Goal: Transaction & Acquisition: Purchase product/service

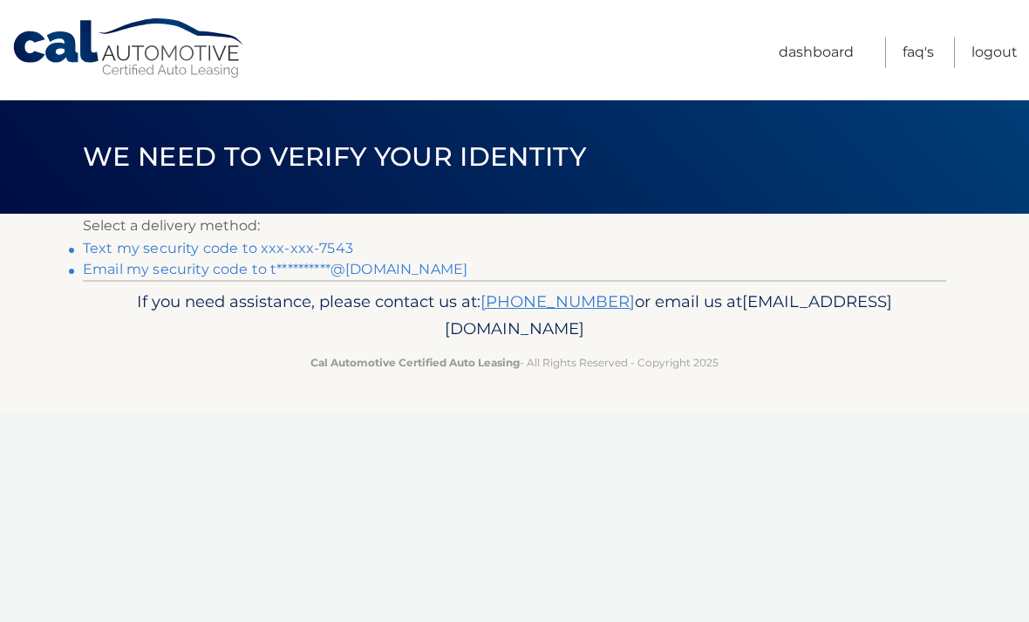
click at [166, 249] on link "Text my security code to xxx-xxx-7543" at bounding box center [218, 248] width 270 height 17
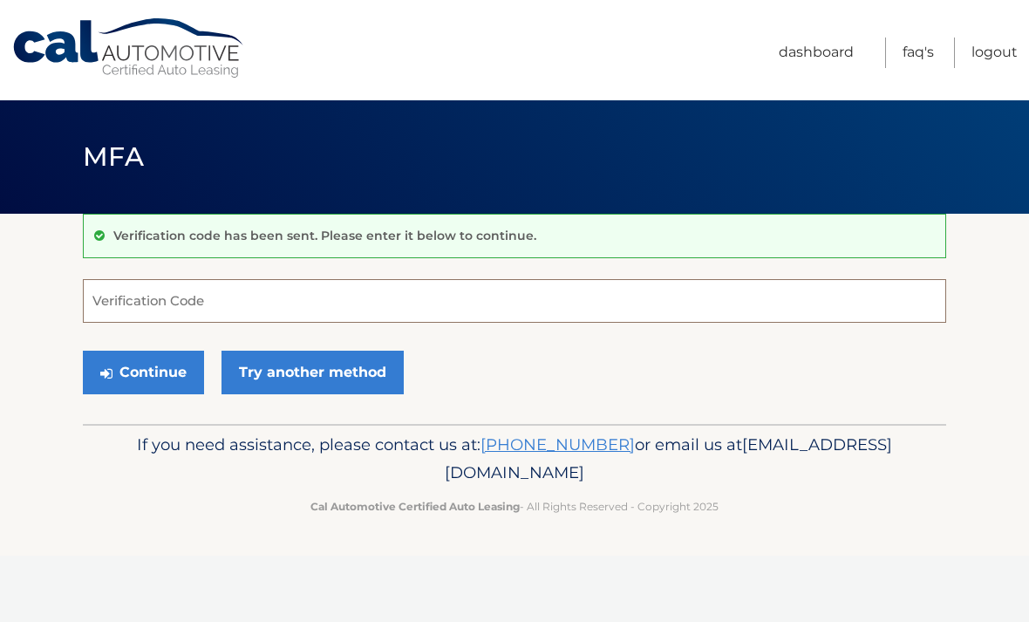
click at [158, 297] on input "Verification Code" at bounding box center [515, 301] width 864 height 44
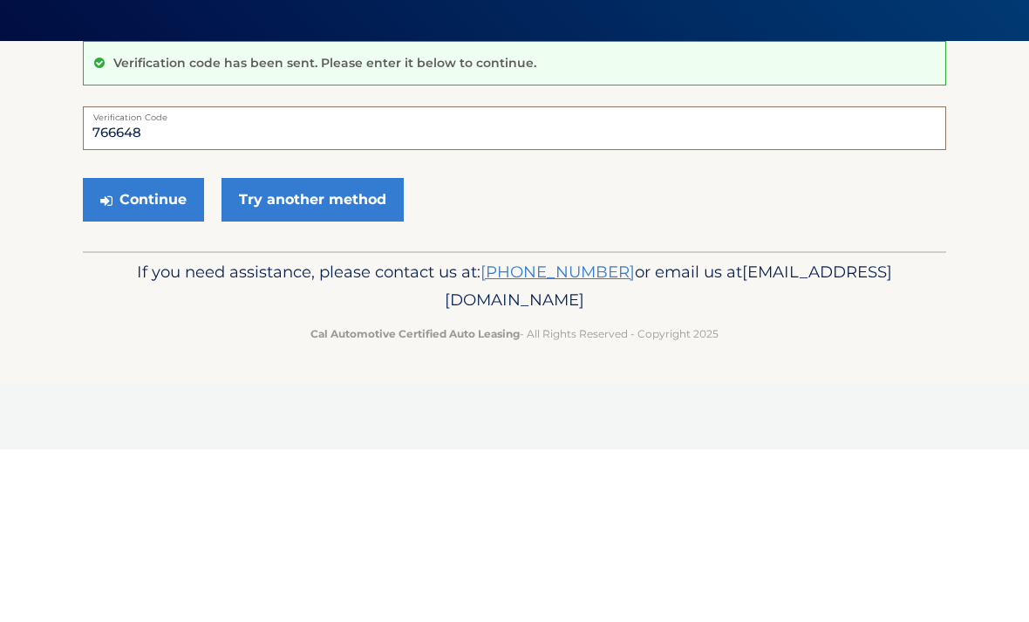
type input "766648"
click at [131, 351] on button "Continue" at bounding box center [143, 373] width 121 height 44
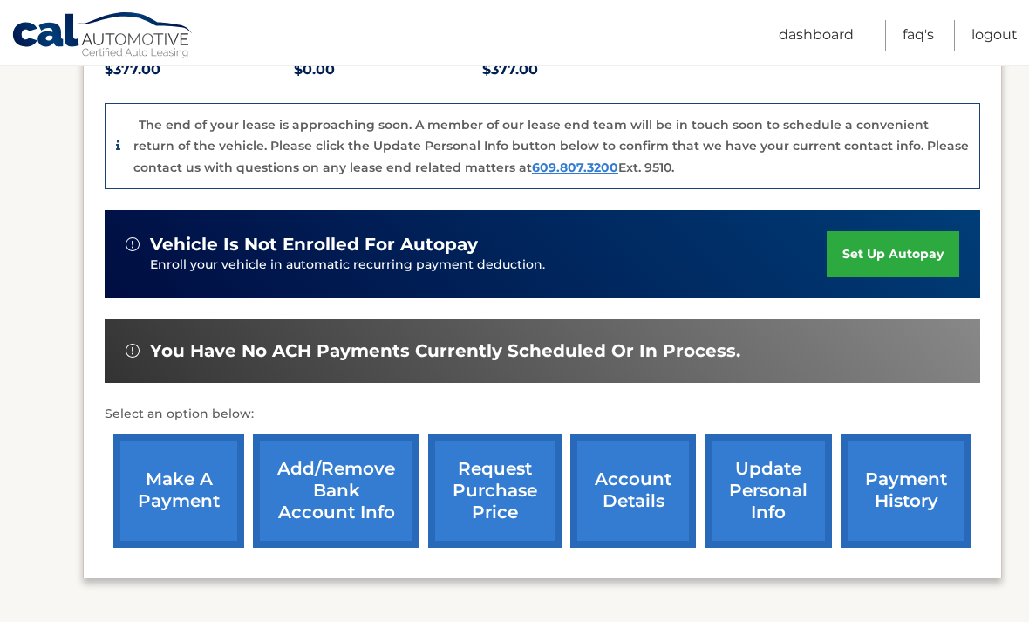
scroll to position [426, 0]
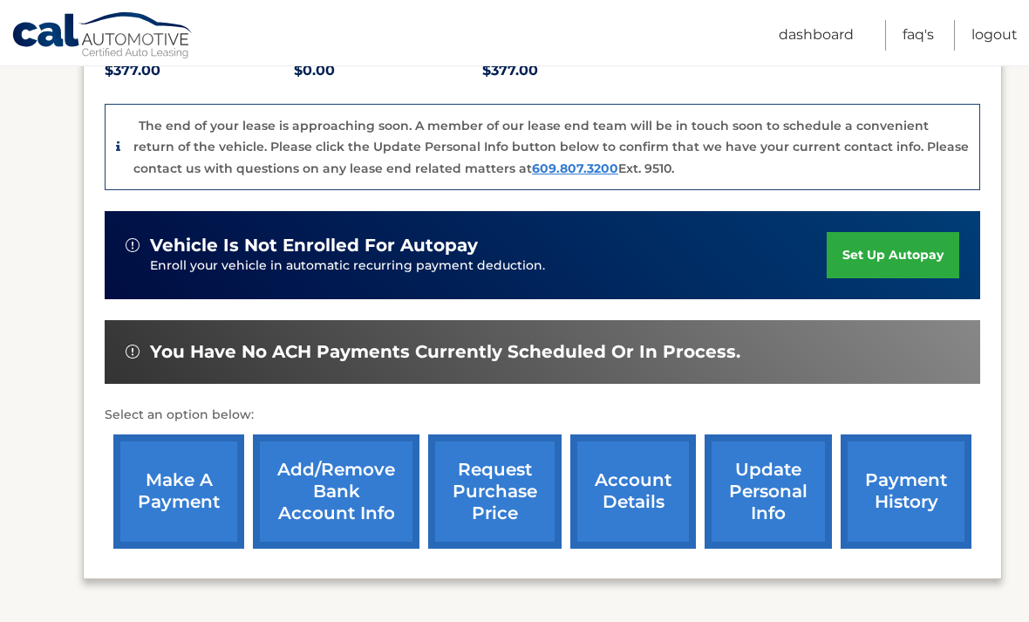
click at [170, 471] on link "make a payment" at bounding box center [178, 491] width 131 height 114
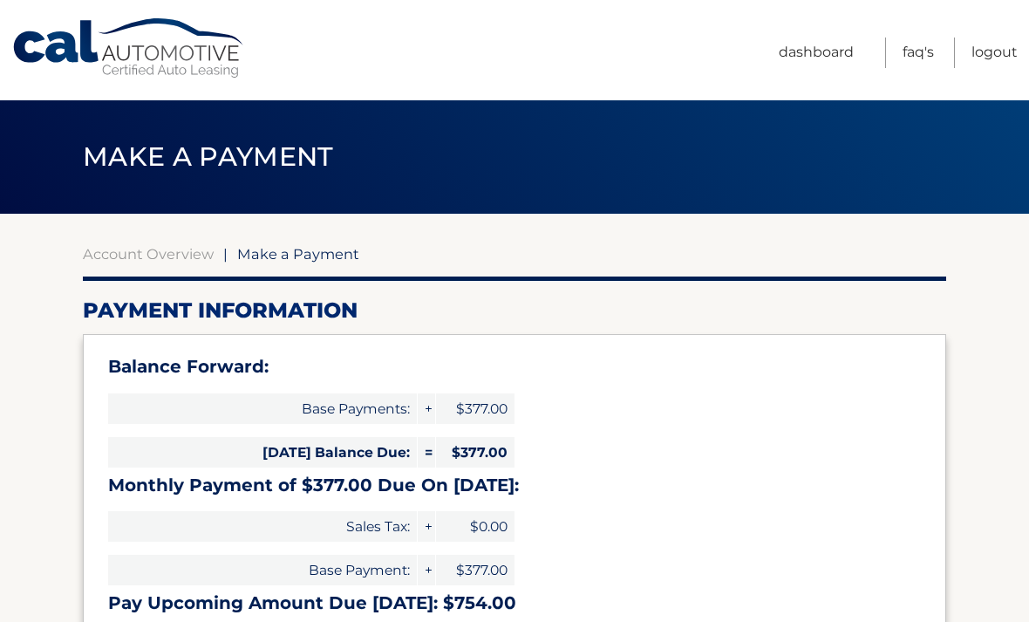
select select "N2I3ZDM1ZTktNjZiOS00NDA4LTg3MmItOTZmMDJiNzZiYzM1"
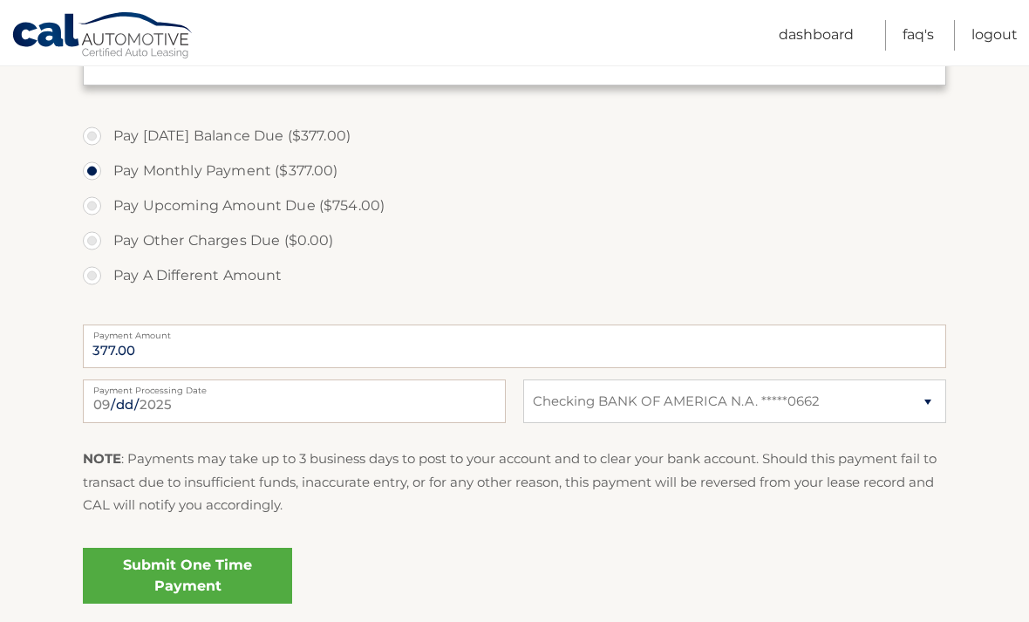
scroll to position [576, 0]
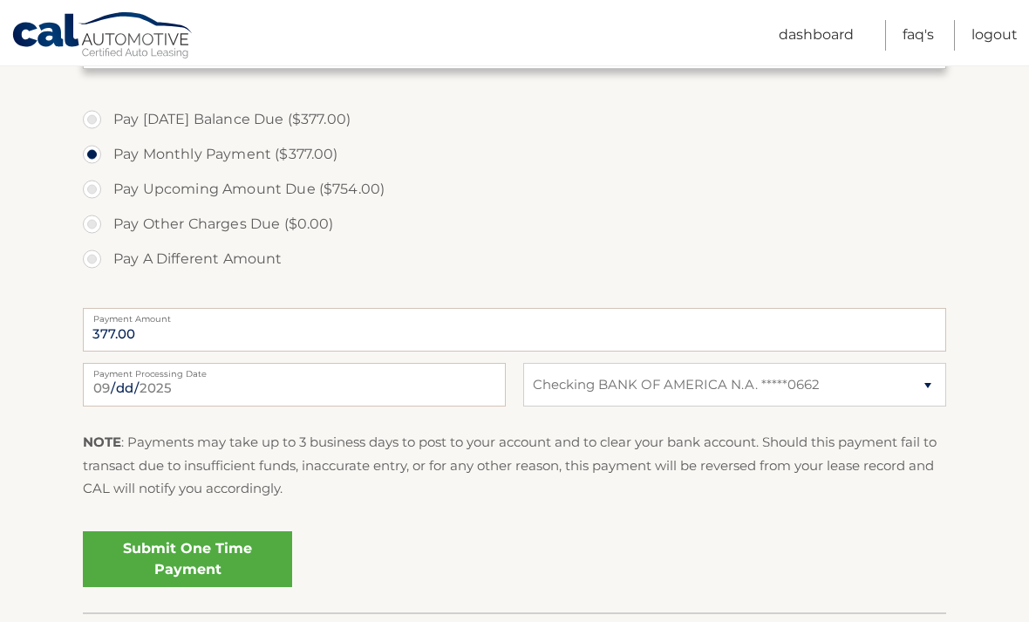
click at [176, 561] on link "Submit One Time Payment" at bounding box center [187, 559] width 209 height 56
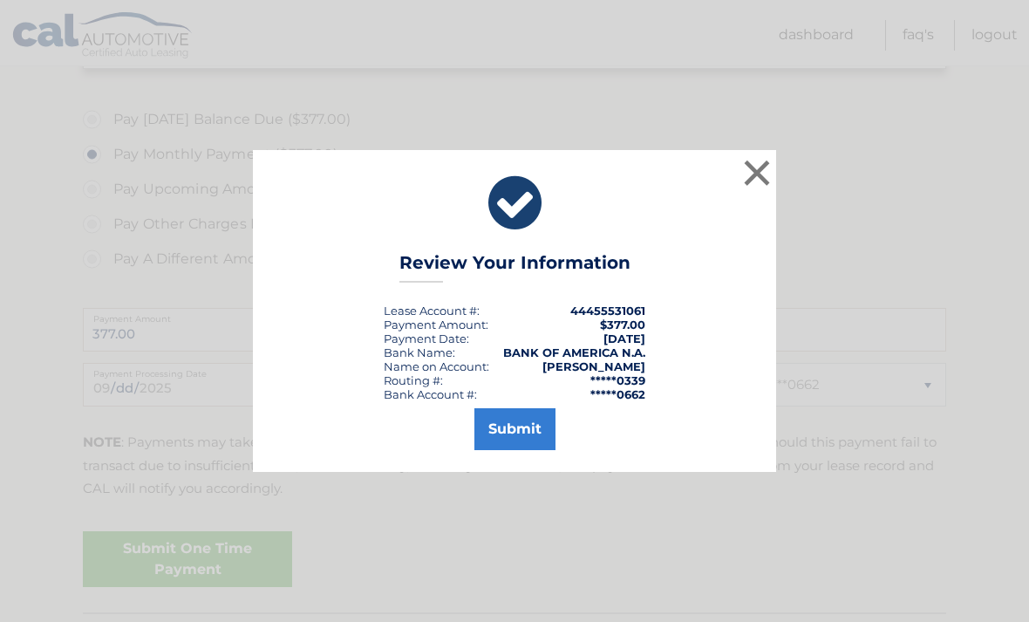
click at [509, 450] on button "Submit" at bounding box center [515, 429] width 81 height 42
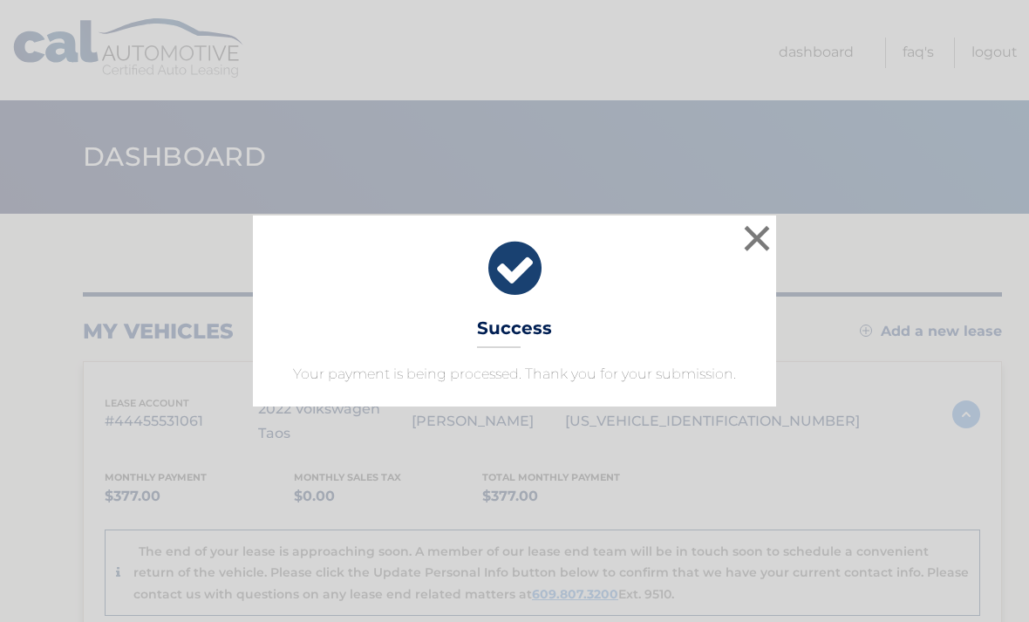
click at [754, 238] on button "×" at bounding box center [757, 238] width 35 height 35
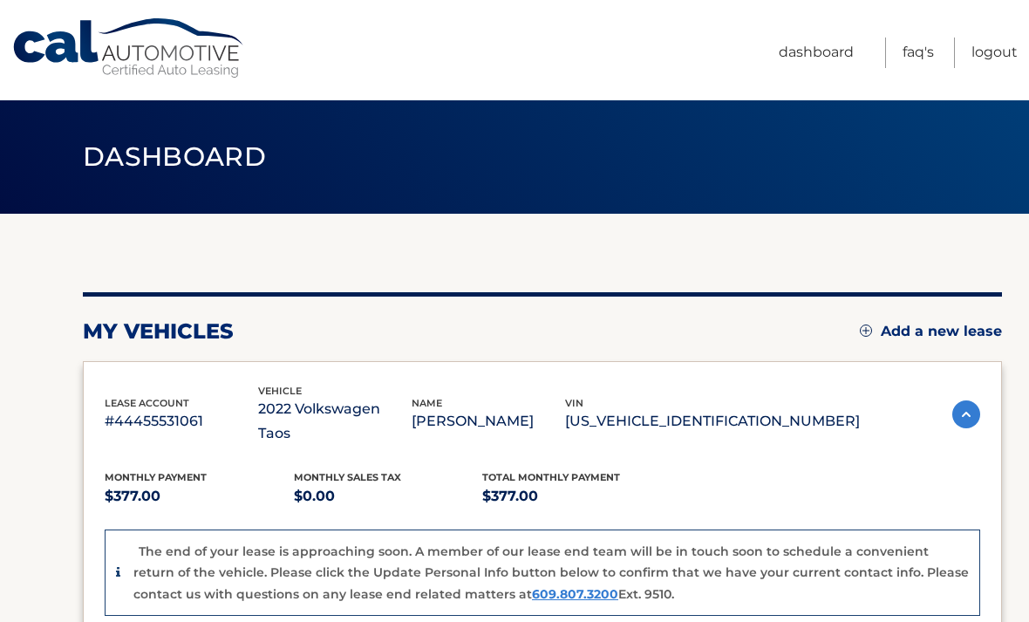
click at [990, 52] on link "Logout" at bounding box center [995, 53] width 46 height 31
